Goal: Navigation & Orientation: Go to known website

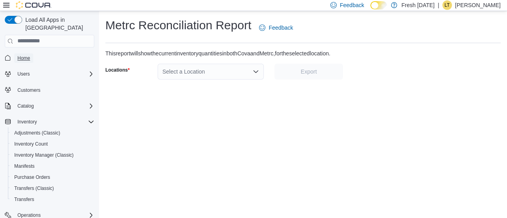
click at [20, 55] on span "Home" at bounding box center [23, 58] width 13 height 6
